Goal: Learn about a topic: Learn about a topic

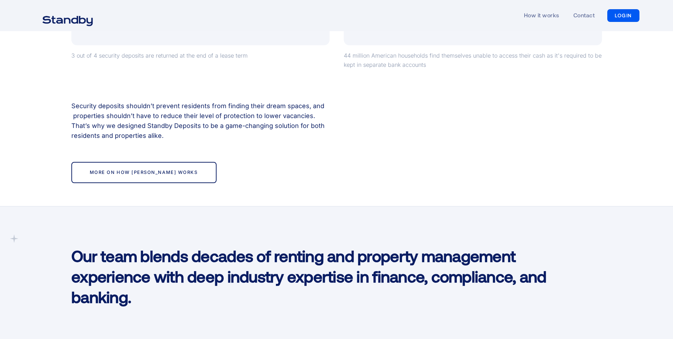
scroll to position [742, 0]
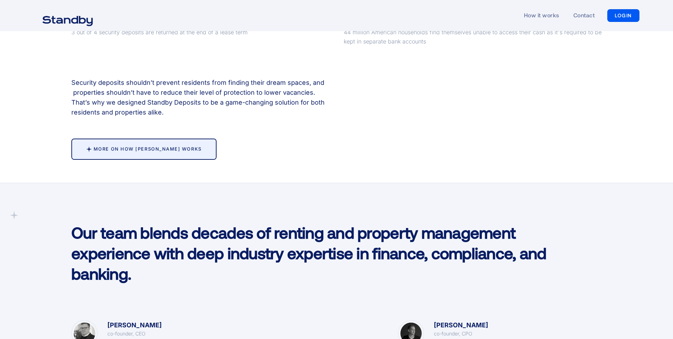
click at [169, 154] on div at bounding box center [144, 149] width 144 height 21
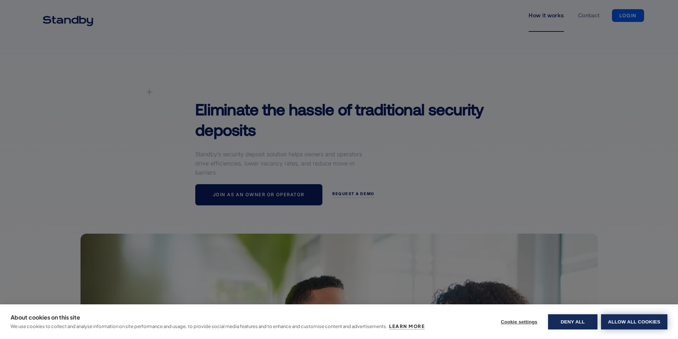
click at [629, 318] on button "Allow all cookies" at bounding box center [634, 321] width 66 height 15
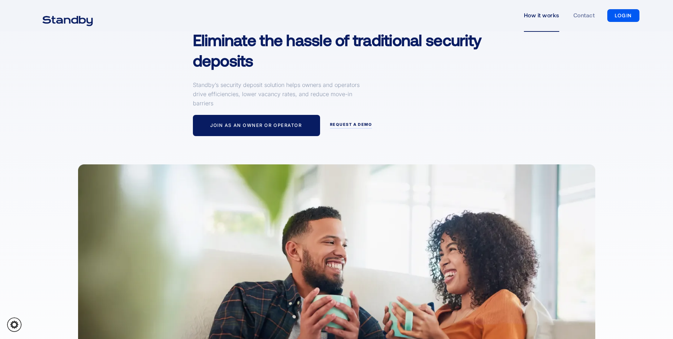
scroll to position [35, 0]
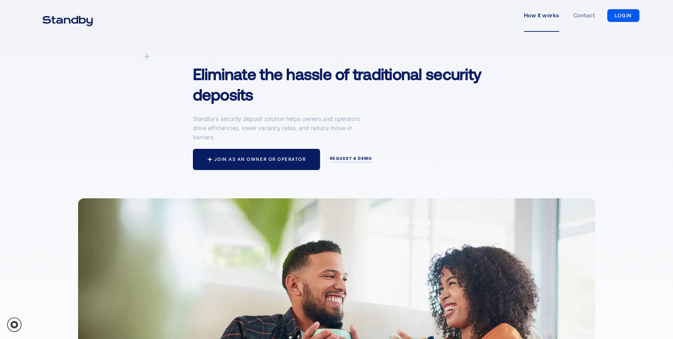
click at [345, 161] on div at bounding box center [351, 161] width 42 height 1
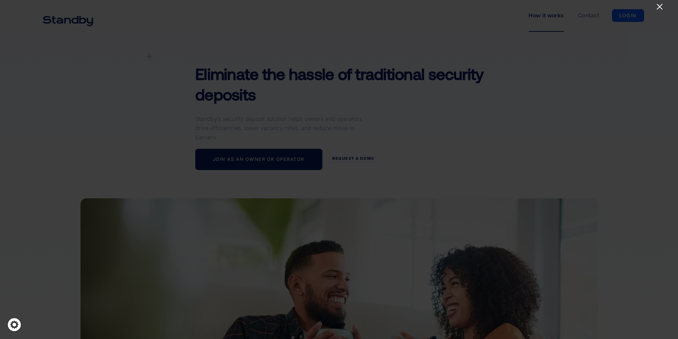
click at [660, 4] on icon "Close" at bounding box center [660, 6] width 8 height 8
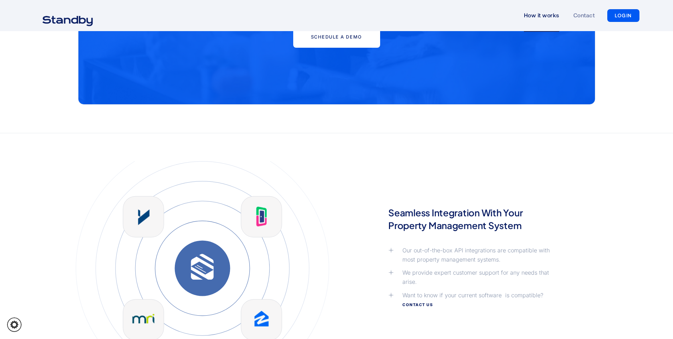
scroll to position [1343, 0]
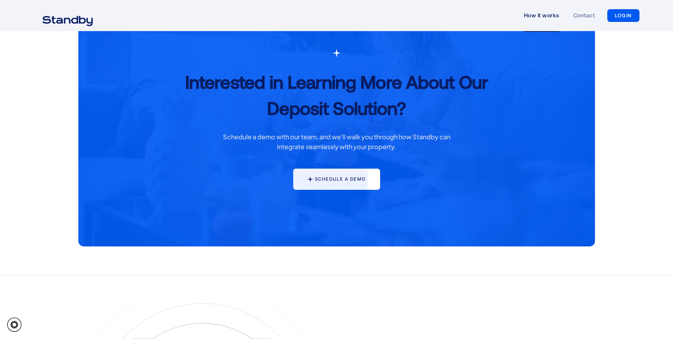
click at [336, 188] on div at bounding box center [330, 179] width 75 height 21
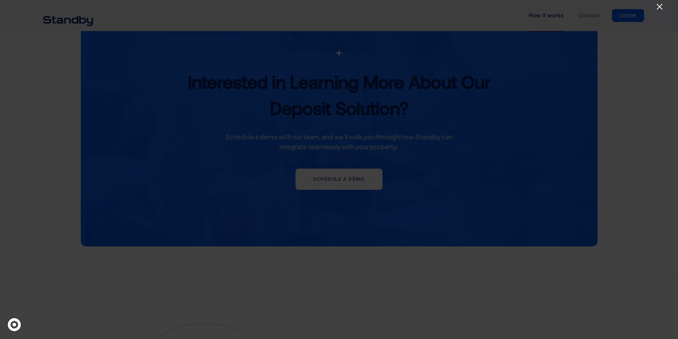
click at [660, 4] on icon "Close" at bounding box center [660, 6] width 8 height 8
